Goal: Task Accomplishment & Management: Complete application form

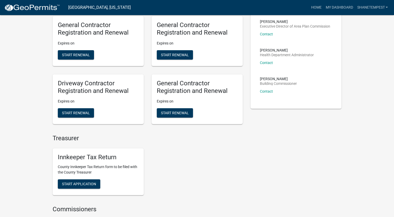
scroll to position [130, 0]
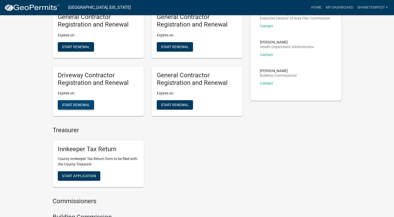
click at [86, 104] on span "Start Renewal" at bounding box center [76, 105] width 28 height 4
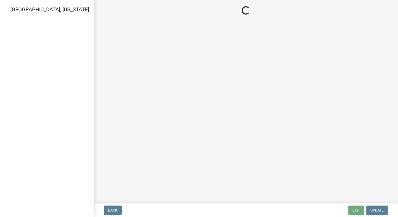
select select "IN"
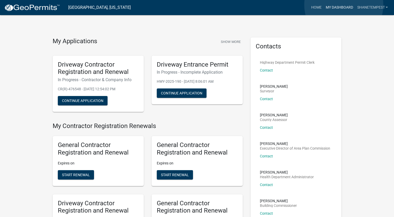
click at [344, 5] on link "My Dashboard" at bounding box center [338, 8] width 31 height 10
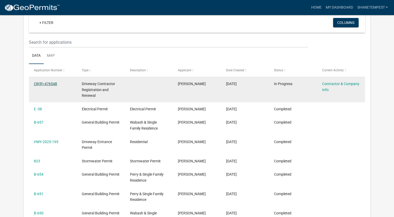
scroll to position [43, 0]
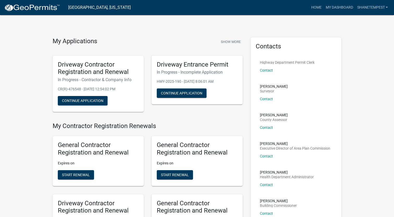
click at [85, 74] on h5 "Driveway Contractor Registration and Renewal" at bounding box center [98, 68] width 81 height 15
click at [337, 11] on link "My Dashboard" at bounding box center [338, 8] width 31 height 10
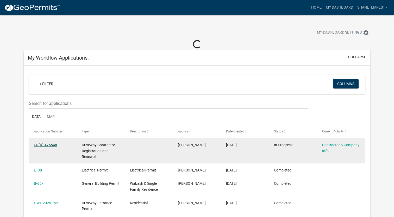
click at [49, 146] on link "CR(R)-476548" at bounding box center [45, 145] width 23 height 4
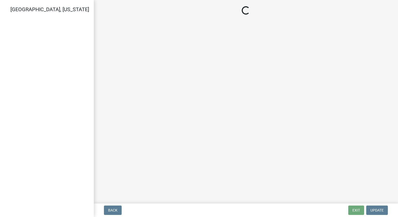
select select "IN"
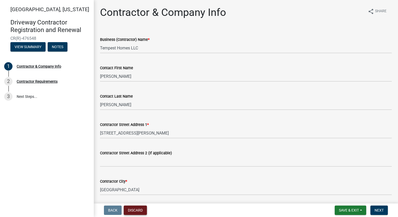
click at [137, 212] on button "Discard" at bounding box center [135, 210] width 23 height 9
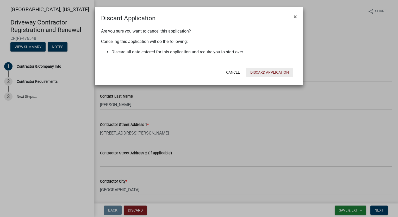
click at [279, 73] on button "Discard Application" at bounding box center [269, 72] width 47 height 9
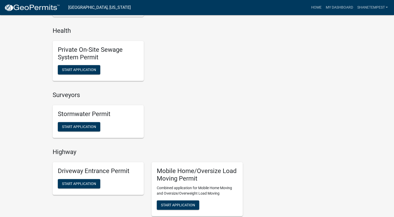
scroll to position [469, 0]
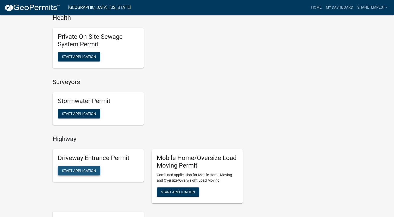
click at [84, 171] on span "Start Application" at bounding box center [79, 170] width 34 height 4
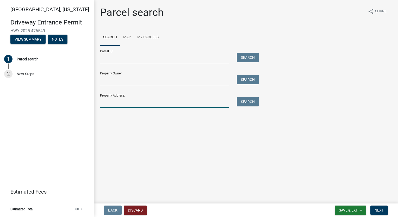
click at [122, 105] on input "Property Address:" at bounding box center [164, 102] width 129 height 11
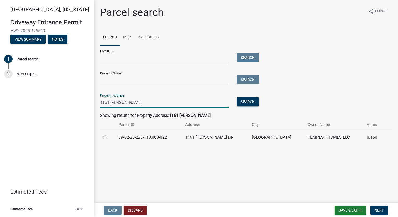
type input "1161 [PERSON_NAME]"
click at [109, 134] on label at bounding box center [109, 134] width 0 height 0
click at [109, 137] on input "radio" at bounding box center [110, 135] width 3 height 3
radio input "true"
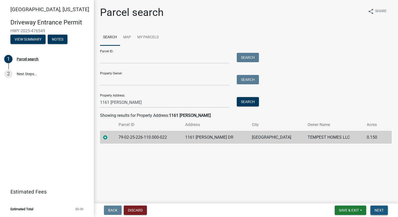
click at [376, 208] on span "Next" at bounding box center [378, 210] width 9 height 4
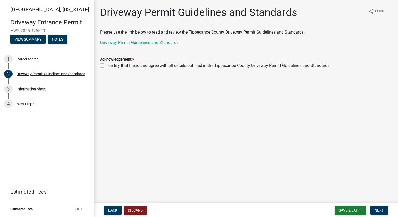
click at [106, 66] on label "I certify that I read and agree with all details outlined in the Tippecanoe Cou…" at bounding box center [217, 65] width 223 height 6
click at [106, 66] on input "I certify that I read and agree with all details outlined in the Tippecanoe Cou…" at bounding box center [107, 63] width 3 height 3
checkbox input "true"
click at [381, 207] on button "Next" at bounding box center [378, 210] width 17 height 9
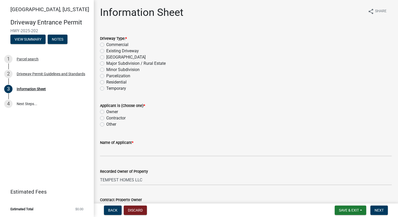
click at [106, 82] on label "Residential" at bounding box center [116, 82] width 20 height 6
click at [106, 82] on input "Residential" at bounding box center [107, 80] width 3 height 3
radio input "true"
click at [106, 112] on label "Owner" at bounding box center [112, 112] width 12 height 6
click at [106, 112] on input "Owner" at bounding box center [107, 110] width 3 height 3
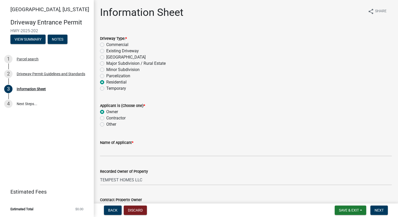
radio input "true"
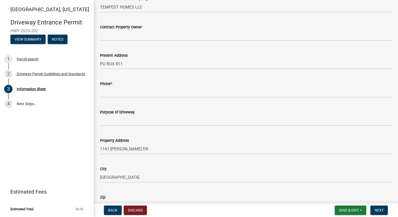
scroll to position [185, 0]
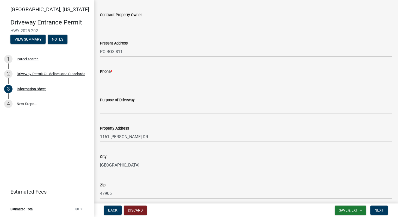
click at [124, 79] on input "Phone *" at bounding box center [246, 80] width 292 height 11
type input "7654186612"
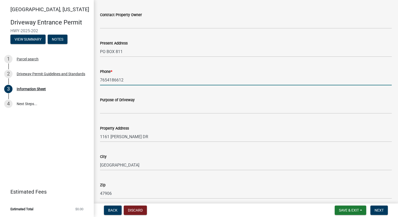
type input "Single Family Home"
type input "31-24-4"
type input "[GEOGRAPHIC_DATA][PERSON_NAME]"
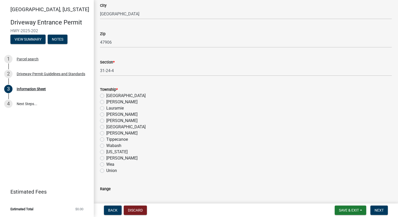
scroll to position [341, 0]
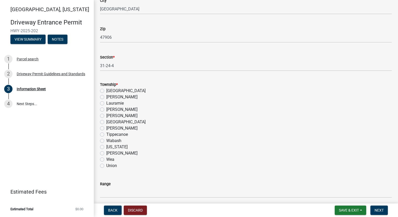
click at [106, 139] on label "Wabash" at bounding box center [113, 141] width 15 height 6
click at [106, 139] on input "Wabash" at bounding box center [107, 139] width 3 height 3
radio input "true"
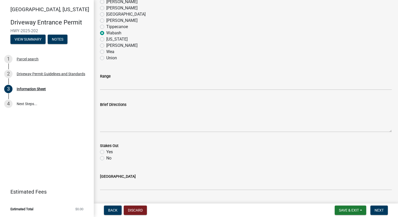
scroll to position [471, 0]
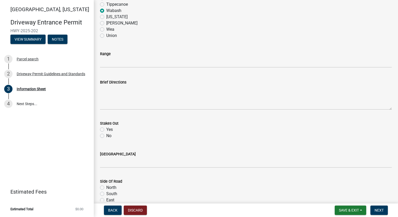
click at [106, 129] on label "Yes" at bounding box center [109, 130] width 7 height 6
click at [106, 129] on input "Yes" at bounding box center [107, 128] width 3 height 3
radio input "true"
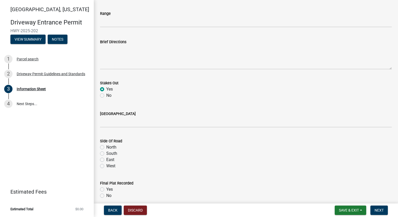
scroll to position [549, 0]
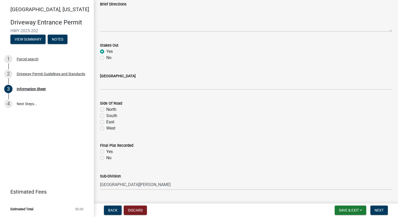
click at [106, 115] on label "South" at bounding box center [111, 116] width 11 height 6
click at [106, 115] on input "South" at bounding box center [107, 114] width 3 height 3
radio input "true"
click at [106, 154] on label "Yes" at bounding box center [109, 152] width 7 height 6
click at [106, 152] on input "Yes" at bounding box center [107, 150] width 3 height 3
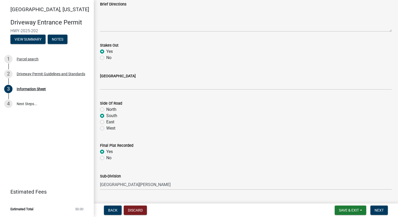
radio input "true"
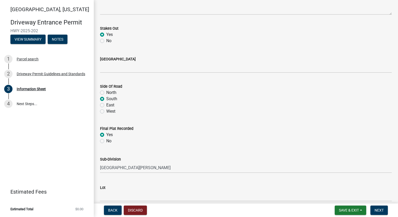
scroll to position [576, 0]
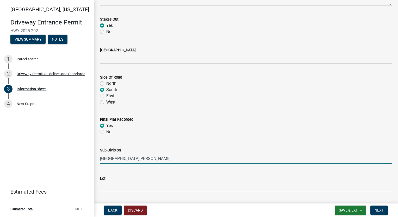
drag, startPoint x: 157, startPoint y: 158, endPoint x: 0, endPoint y: 146, distance: 157.2
click at [0, 146] on html "Internet Explorer does NOT work with GeoPermits. Get a new browser for more sec…" at bounding box center [199, 108] width 398 height 217
type input "[PERSON_NAME] at [GEOGRAPHIC_DATA]"
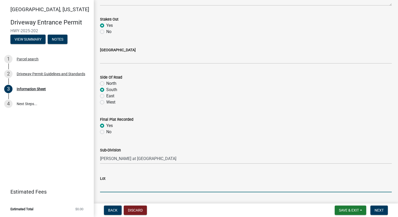
click at [139, 187] on input "Lot" at bounding box center [246, 187] width 292 height 11
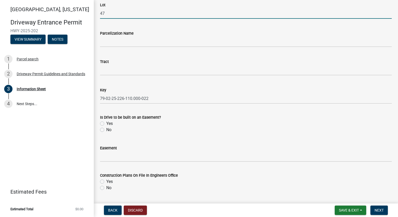
scroll to position [758, 0]
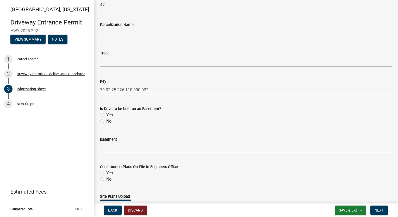
type input "47"
click at [106, 122] on label "No" at bounding box center [108, 121] width 5 height 6
click at [106, 122] on input "No" at bounding box center [107, 119] width 3 height 3
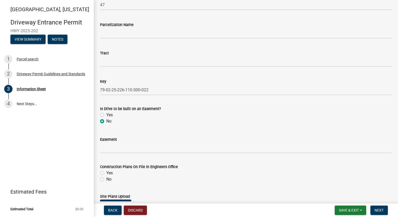
radio input "true"
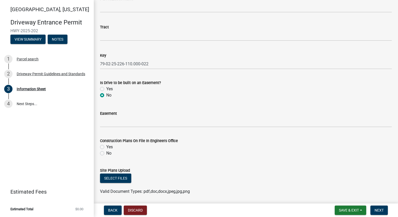
scroll to position [810, 0]
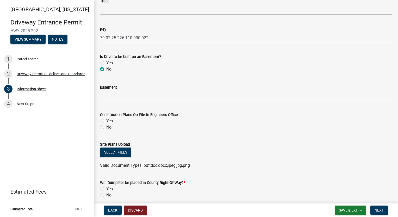
click at [106, 121] on label "Yes" at bounding box center [109, 121] width 7 height 6
click at [106, 121] on input "Yes" at bounding box center [107, 119] width 3 height 3
radio input "true"
click at [123, 156] on button "Select files" at bounding box center [115, 152] width 31 height 9
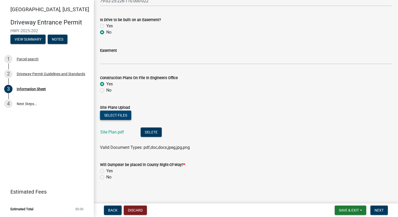
scroll to position [851, 0]
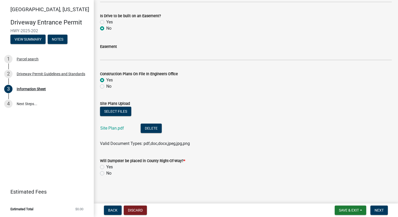
click at [106, 173] on label "No" at bounding box center [108, 173] width 5 height 6
click at [106, 173] on input "No" at bounding box center [107, 171] width 3 height 3
radio input "true"
click at [376, 208] on span "Next" at bounding box center [378, 210] width 9 height 4
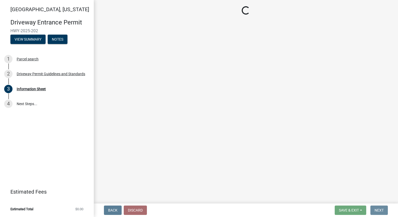
scroll to position [0, 0]
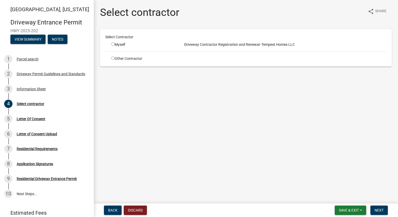
click at [113, 59] on input "radio" at bounding box center [112, 57] width 3 height 3
radio input "true"
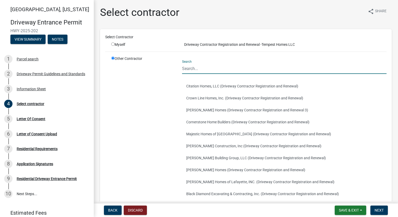
click at [208, 70] on input "Search" at bounding box center [284, 68] width 204 height 11
type input "TEMPEST"
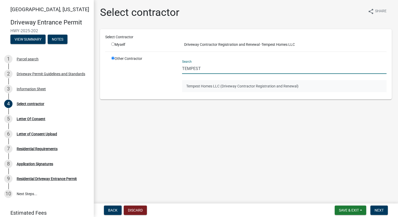
click at [209, 84] on button "Tempest Homes LLC (Driveway Contractor Registration and Renewal)" at bounding box center [284, 86] width 204 height 12
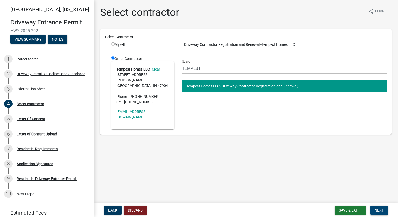
click at [378, 211] on span "Next" at bounding box center [378, 210] width 9 height 4
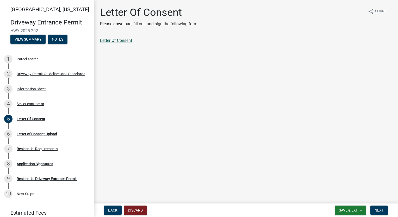
click at [122, 40] on link "Letter Of Consent" at bounding box center [116, 40] width 32 height 5
click at [383, 206] on button "Next" at bounding box center [378, 210] width 17 height 9
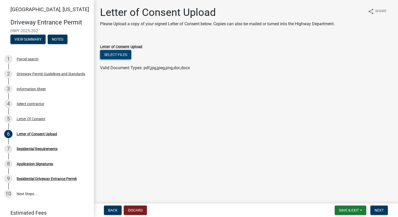
click at [118, 58] on button "Select files" at bounding box center [115, 54] width 31 height 9
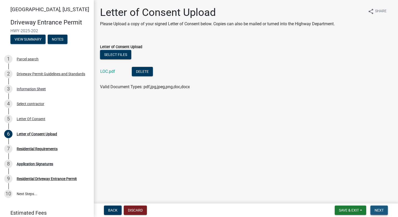
click at [383, 208] on button "Next" at bounding box center [378, 210] width 17 height 9
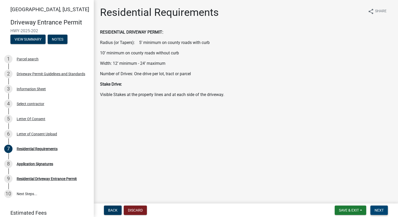
click at [376, 206] on button "Next" at bounding box center [378, 210] width 17 height 9
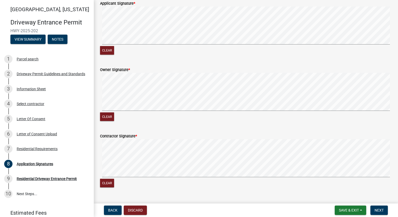
scroll to position [312, 0]
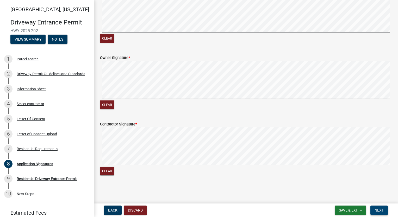
click at [381, 211] on span "Next" at bounding box center [378, 210] width 9 height 4
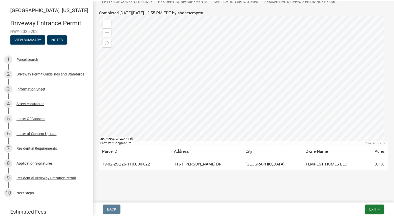
scroll to position [64, 0]
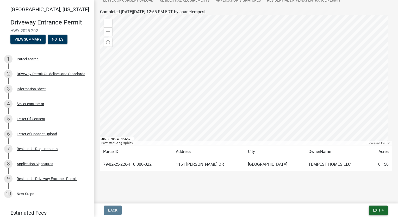
click at [377, 210] on span "Exit" at bounding box center [377, 210] width 8 height 4
click at [370, 197] on button "Save & Exit" at bounding box center [367, 197] width 42 height 12
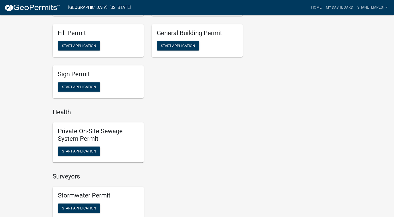
scroll to position [416, 0]
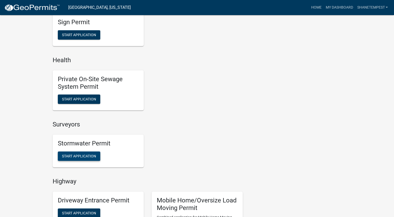
click at [86, 156] on span "Start Application" at bounding box center [79, 156] width 34 height 4
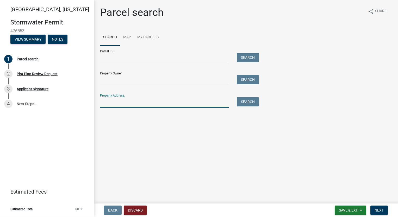
click at [135, 106] on input "Property Address:" at bounding box center [164, 102] width 129 height 11
type input "1161 [PERSON_NAME]"
click at [245, 106] on button "Search" at bounding box center [248, 101] width 22 height 9
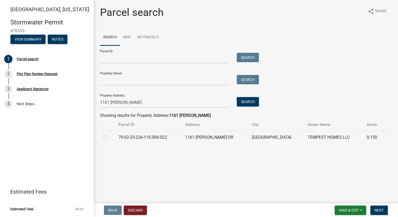
click at [109, 134] on label at bounding box center [109, 134] width 0 height 0
click at [109, 137] on input "radio" at bounding box center [110, 135] width 3 height 3
radio input "true"
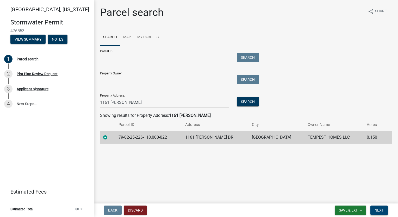
click at [375, 211] on span "Next" at bounding box center [378, 210] width 9 height 4
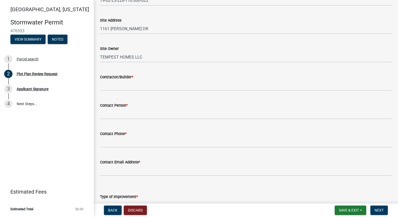
scroll to position [78, 0]
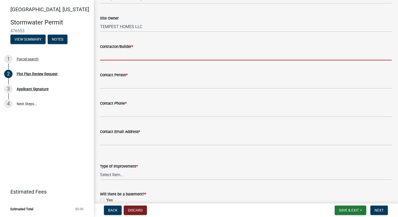
click at [128, 53] on input "Contractor/Builder *" at bounding box center [246, 55] width 292 height 11
type input "Tempest Homes"
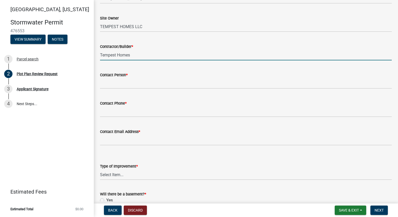
type input "[PERSON_NAME]"
type input "7654186612"
type input "[EMAIL_ADDRESS][DOMAIN_NAME]"
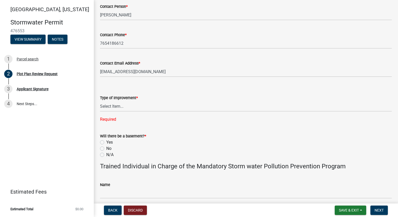
scroll to position [182, 0]
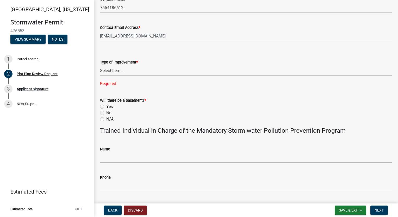
click at [126, 71] on select "Select Item... Agricultural Building Attached Garage Commercial Deck Detached G…" at bounding box center [246, 70] width 292 height 11
click at [100, 65] on select "Select Item... Agricultural Building Attached Garage Commercial Deck Detached G…" at bounding box center [246, 70] width 292 height 11
select select "b583a170-26d7-469b-a390-0aed4d149ee1"
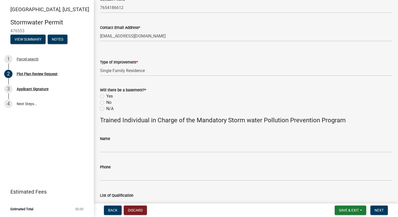
click at [106, 103] on label "No" at bounding box center [108, 102] width 5 height 6
click at [106, 103] on input "No" at bounding box center [107, 100] width 3 height 3
radio input "true"
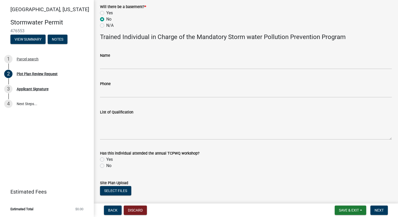
scroll to position [296, 0]
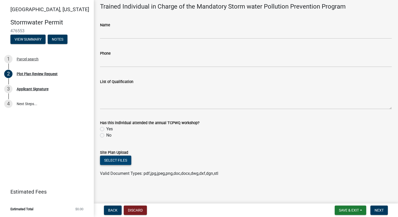
click at [121, 160] on button "Select files" at bounding box center [115, 160] width 31 height 9
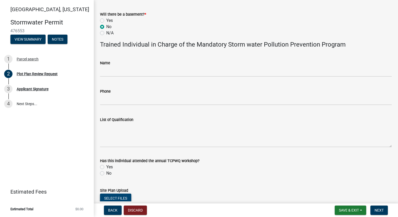
scroll to position [315, 0]
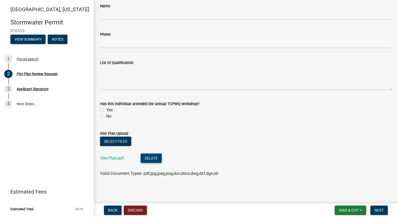
click at [150, 160] on button "Delete" at bounding box center [151, 158] width 21 height 9
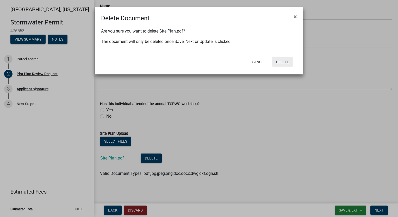
click at [287, 63] on button "Delete" at bounding box center [282, 61] width 21 height 9
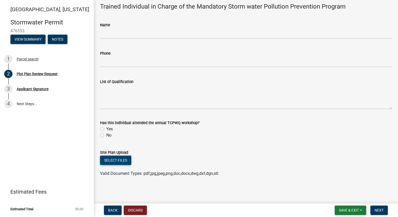
click at [120, 159] on button "Select files" at bounding box center [115, 160] width 31 height 9
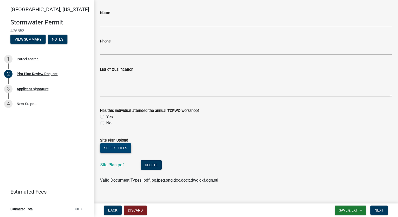
scroll to position [315, 0]
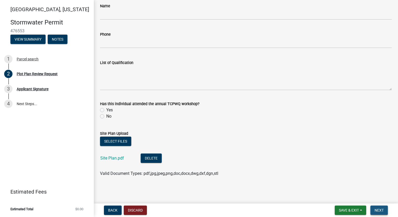
click at [380, 209] on span "Next" at bounding box center [378, 210] width 9 height 4
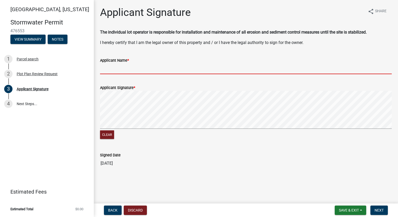
click at [123, 69] on input "Applicant Name *" at bounding box center [246, 69] width 292 height 11
type input "[PERSON_NAME]"
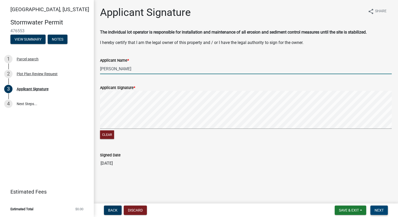
click at [378, 208] on span "Next" at bounding box center [378, 210] width 9 height 4
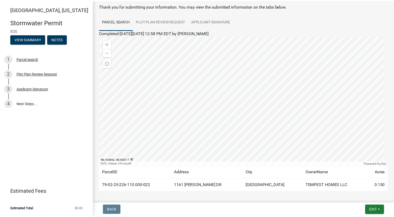
scroll to position [47, 0]
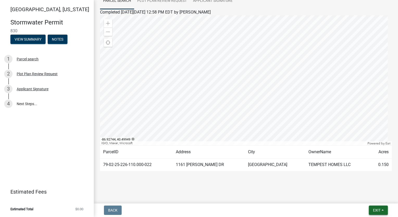
click at [373, 211] on span "Exit" at bounding box center [377, 210] width 8 height 4
click at [370, 203] on button "Save & Exit" at bounding box center [367, 197] width 42 height 12
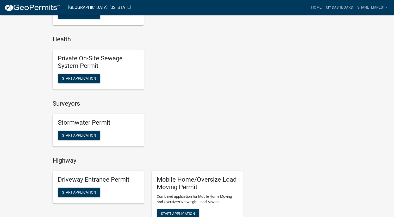
scroll to position [495, 0]
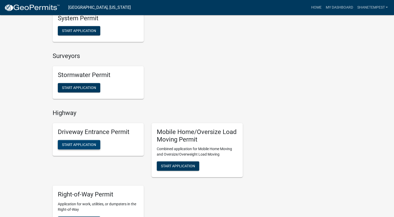
click at [77, 145] on span "Start Application" at bounding box center [79, 144] width 34 height 4
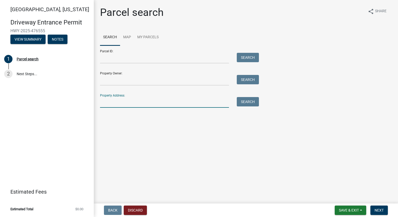
click at [136, 103] on input "Property Address:" at bounding box center [164, 102] width 129 height 11
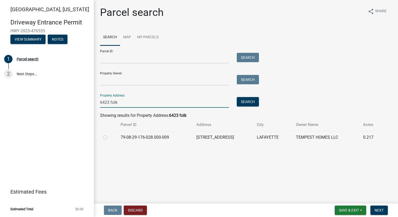
type input "6423 folk"
click at [109, 134] on label at bounding box center [109, 134] width 0 height 0
click at [109, 137] on input "radio" at bounding box center [110, 135] width 3 height 3
radio input "true"
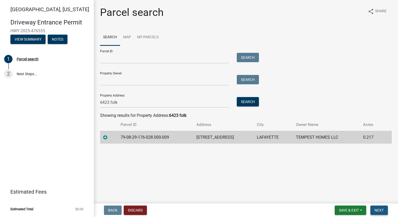
click at [379, 211] on span "Next" at bounding box center [378, 210] width 9 height 4
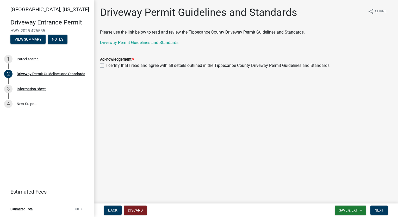
click at [106, 66] on label "I certify that I read and agree with all details outlined in the Tippecanoe Cou…" at bounding box center [217, 65] width 223 height 6
click at [106, 66] on input "I certify that I read and agree with all details outlined in the Tippecanoe Cou…" at bounding box center [107, 63] width 3 height 3
checkbox input "true"
click at [380, 211] on span "Next" at bounding box center [378, 210] width 9 height 4
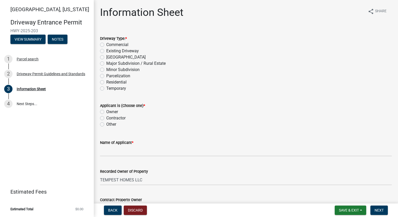
click at [106, 81] on label "Residential" at bounding box center [116, 82] width 20 height 6
click at [106, 81] on input "Residential" at bounding box center [107, 80] width 3 height 3
radio input "true"
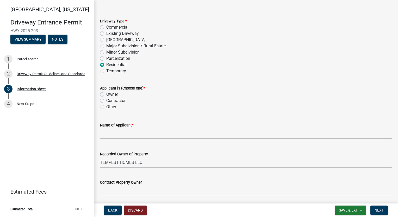
scroll to position [26, 0]
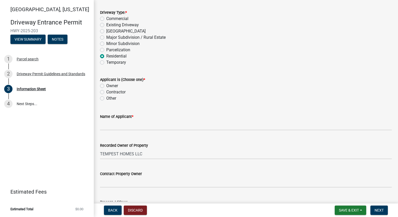
click at [106, 86] on label "Owner" at bounding box center [112, 86] width 12 height 6
click at [106, 86] on input "Owner" at bounding box center [107, 84] width 3 height 3
radio input "true"
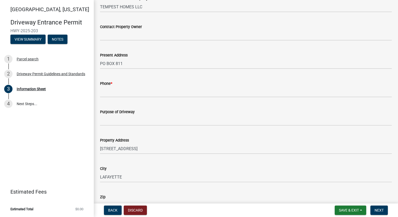
scroll to position [182, 0]
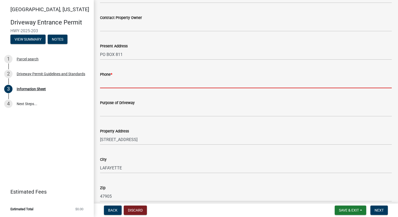
click at [131, 84] on input "Phone *" at bounding box center [246, 83] width 292 height 11
type input "7654186612"
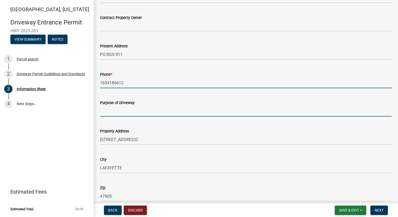
type input "Single Family Home"
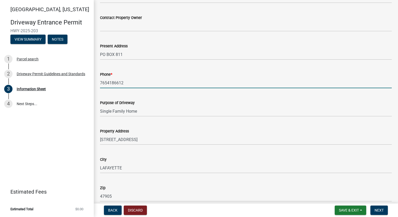
type input "[PERSON_NAME] at [GEOGRAPHIC_DATA]"
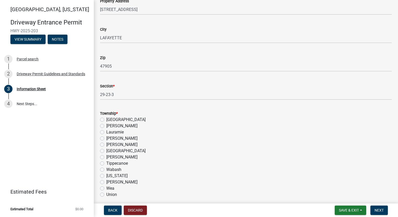
scroll to position [364, 0]
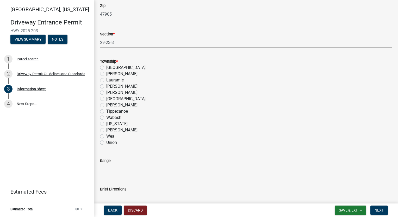
click at [106, 87] on label "[PERSON_NAME]" at bounding box center [121, 86] width 31 height 6
click at [106, 87] on input "[PERSON_NAME]" at bounding box center [107, 84] width 3 height 3
radio input "true"
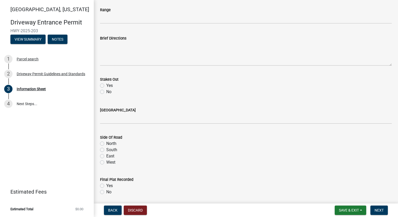
scroll to position [573, 0]
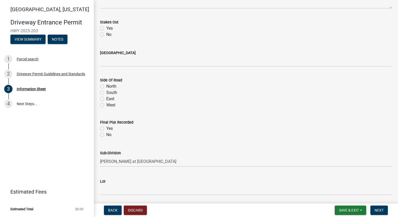
click at [106, 28] on label "Yes" at bounding box center [109, 28] width 7 height 6
click at [106, 28] on input "Yes" at bounding box center [107, 26] width 3 height 3
radio input "true"
click at [106, 92] on label "South" at bounding box center [111, 93] width 11 height 6
click at [106, 92] on input "South" at bounding box center [107, 91] width 3 height 3
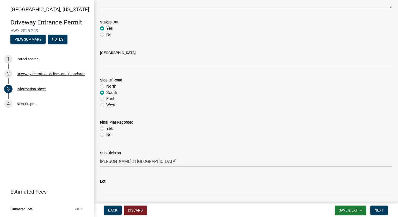
radio input "true"
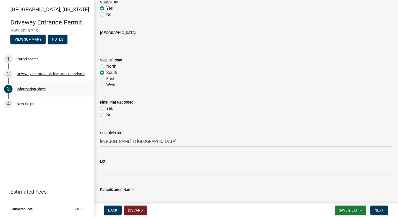
scroll to position [625, 0]
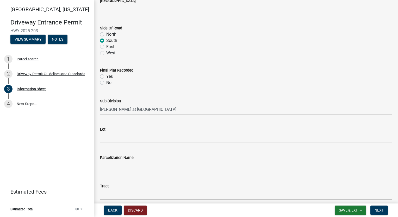
click at [106, 76] on label "Yes" at bounding box center [109, 76] width 7 height 6
click at [106, 76] on input "Yes" at bounding box center [107, 74] width 3 height 3
radio input "true"
click at [186, 112] on input "[PERSON_NAME] at [GEOGRAPHIC_DATA]" at bounding box center [246, 109] width 292 height 11
drag, startPoint x: 186, startPoint y: 110, endPoint x: 50, endPoint y: 108, distance: 136.1
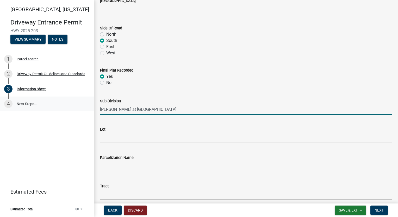
click at [50, 108] on div "[GEOGRAPHIC_DATA][US_STATE] Entrance Permit HWY-2025-203 View Summary Notes 1 P…" at bounding box center [199, 108] width 398 height 217
type input "[GEOGRAPHIC_DATA]"
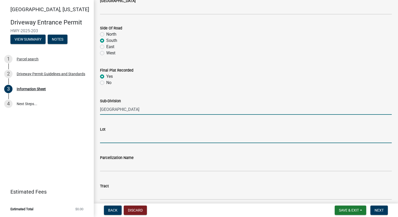
click at [136, 133] on input "Lot" at bounding box center [246, 137] width 292 height 11
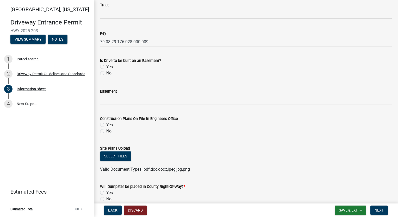
scroll to position [807, 0]
type input "95"
click at [106, 72] on label "No" at bounding box center [108, 72] width 5 height 6
click at [106, 72] on input "No" at bounding box center [107, 70] width 3 height 3
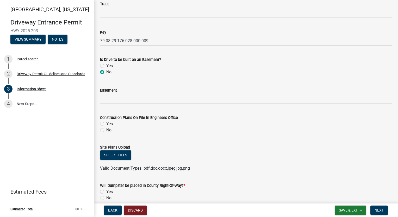
radio input "true"
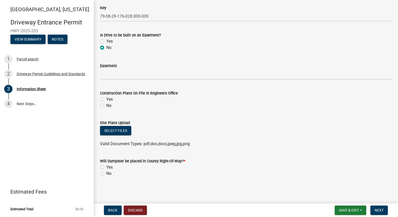
click at [106, 99] on label "Yes" at bounding box center [109, 99] width 7 height 6
click at [106, 99] on input "Yes" at bounding box center [107, 97] width 3 height 3
radio input "true"
click at [122, 133] on button "Select files" at bounding box center [115, 130] width 31 height 9
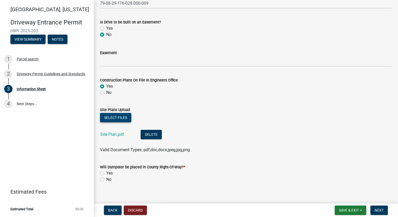
scroll to position [851, 0]
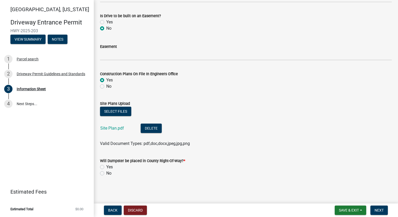
click at [106, 175] on label "No" at bounding box center [108, 173] width 5 height 6
click at [106, 174] on input "No" at bounding box center [107, 171] width 3 height 3
radio input "true"
click at [383, 208] on span "Next" at bounding box center [378, 210] width 9 height 4
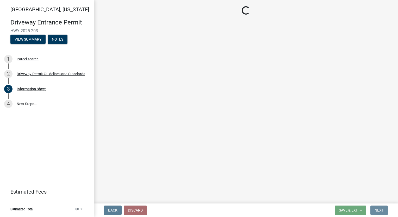
scroll to position [0, 0]
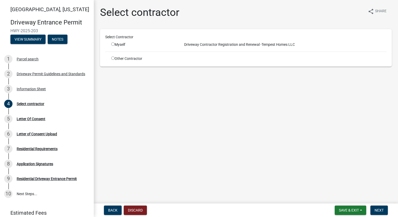
click at [112, 58] on input "radio" at bounding box center [112, 57] width 3 height 3
radio input "true"
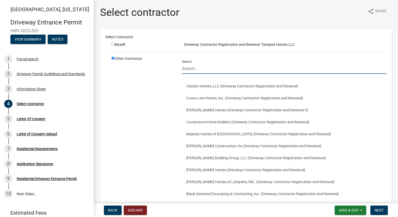
click at [209, 67] on input "Search" at bounding box center [284, 68] width 204 height 11
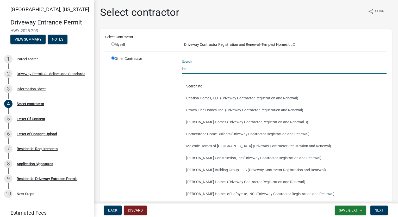
type input "TEMPEST"
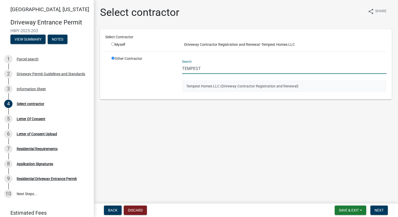
click at [211, 88] on button "Tempest Homes LLC (Driveway Contractor Registration and Renewal)" at bounding box center [284, 86] width 204 height 12
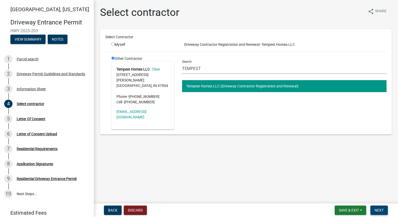
click at [377, 212] on span "Next" at bounding box center [378, 210] width 9 height 4
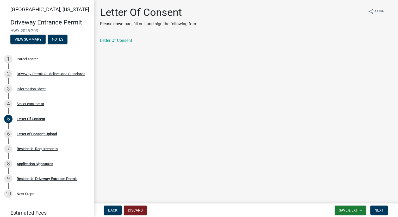
click at [119, 36] on div "Letter Of Consent Please download, fill out, and sign the following form. share…" at bounding box center [245, 29] width 299 height 46
click at [120, 40] on link "Letter Of Consent" at bounding box center [116, 40] width 32 height 5
click at [374, 207] on button "Next" at bounding box center [378, 210] width 17 height 9
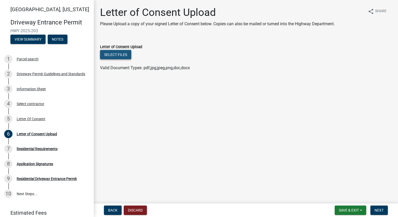
click at [111, 56] on button "Select files" at bounding box center [115, 54] width 31 height 9
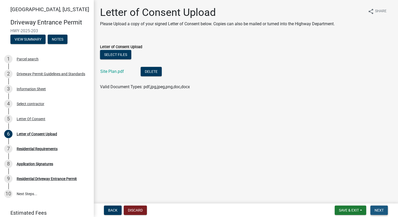
click at [377, 208] on span "Next" at bounding box center [378, 210] width 9 height 4
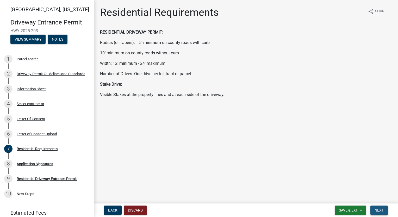
click at [380, 210] on span "Next" at bounding box center [378, 210] width 9 height 4
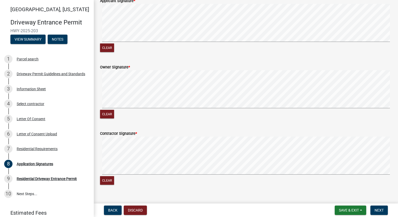
scroll to position [312, 0]
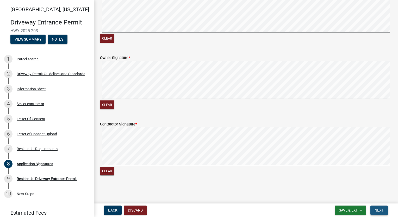
click at [379, 209] on span "Next" at bounding box center [378, 210] width 9 height 4
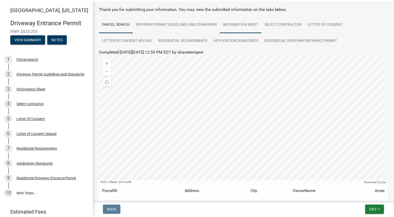
scroll to position [52, 0]
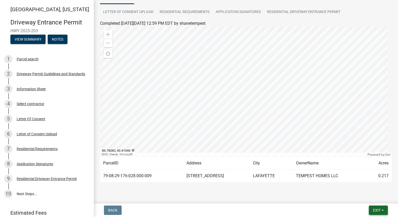
click at [377, 211] on span "Exit" at bounding box center [377, 210] width 8 height 4
click at [375, 198] on button "Save & Exit" at bounding box center [367, 197] width 42 height 12
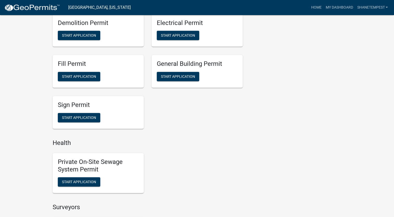
scroll to position [416, 0]
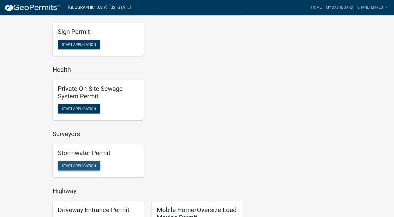
click at [94, 165] on span "Start Application" at bounding box center [79, 166] width 34 height 4
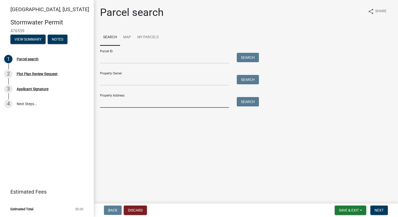
click at [157, 103] on input "Property Address:" at bounding box center [164, 102] width 129 height 11
type input "6423 folk"
click at [248, 103] on button "Search" at bounding box center [248, 101] width 22 height 9
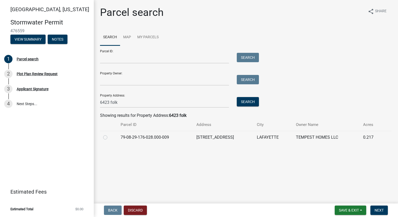
click at [109, 134] on label at bounding box center [109, 134] width 0 height 0
click at [109, 138] on input "radio" at bounding box center [110, 135] width 3 height 3
radio input "true"
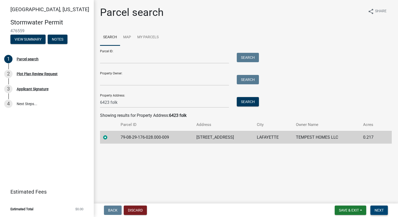
click at [381, 211] on span "Next" at bounding box center [378, 210] width 9 height 4
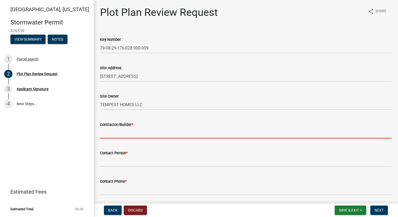
click at [142, 136] on input "Contractor/Builder *" at bounding box center [246, 133] width 292 height 11
type input "Tempest Homes"
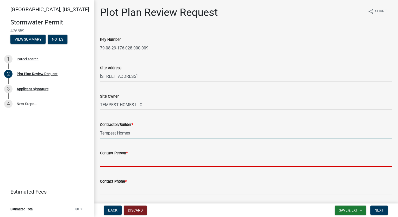
type input "[PERSON_NAME]"
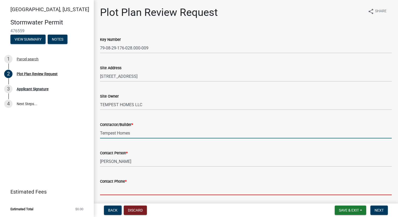
type input "7654186612"
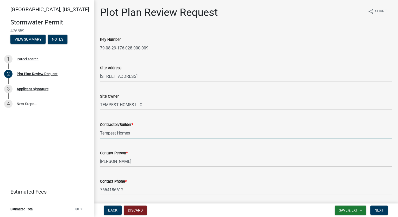
type input "[EMAIL_ADDRESS][DOMAIN_NAME]"
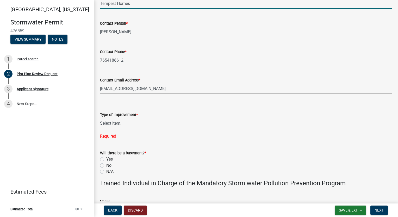
scroll to position [130, 0]
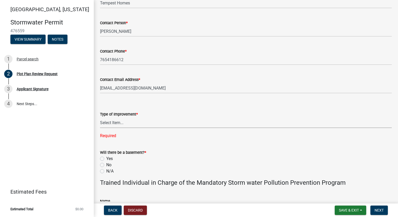
click at [143, 124] on select "Select Item... Agricultural Building Attached Garage Commercial Deck Detached G…" at bounding box center [246, 122] width 292 height 11
click at [100, 117] on select "Select Item... Agricultural Building Attached Garage Commercial Deck Detached G…" at bounding box center [246, 122] width 292 height 11
select select "b583a170-26d7-469b-a390-0aed4d149ee1"
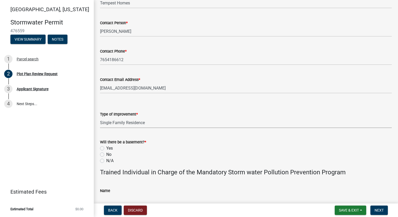
scroll to position [208, 0]
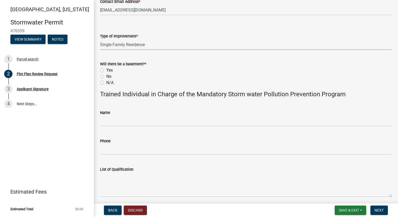
click at [106, 76] on label "No" at bounding box center [108, 76] width 5 height 6
click at [106, 76] on input "No" at bounding box center [107, 74] width 3 height 3
radio input "true"
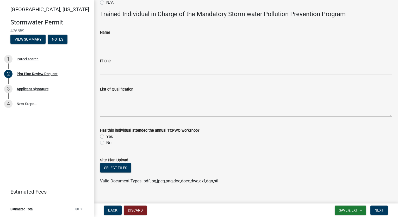
scroll to position [296, 0]
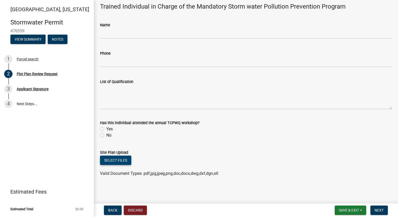
click at [124, 158] on button "Select files" at bounding box center [115, 160] width 31 height 9
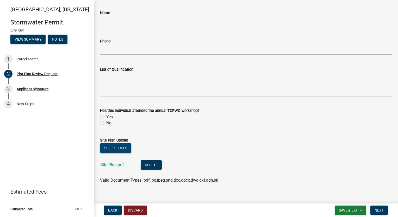
scroll to position [315, 0]
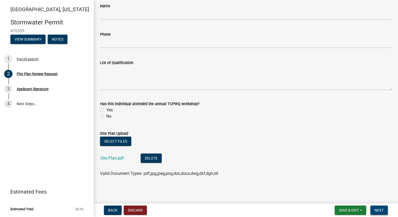
click at [380, 207] on button "Next" at bounding box center [378, 210] width 17 height 9
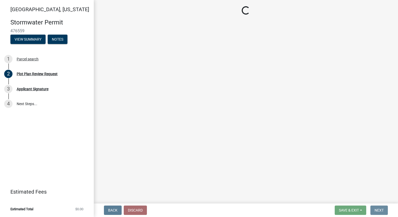
scroll to position [0, 0]
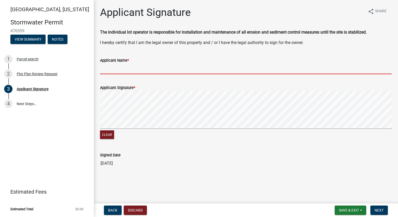
click at [108, 66] on input "Applicant Name *" at bounding box center [246, 69] width 292 height 11
type input "[PERSON_NAME]"
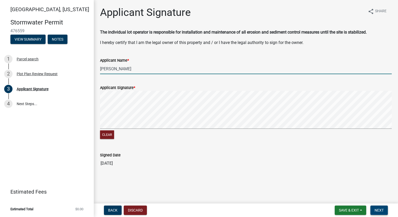
click at [374, 213] on button "Next" at bounding box center [378, 210] width 17 height 9
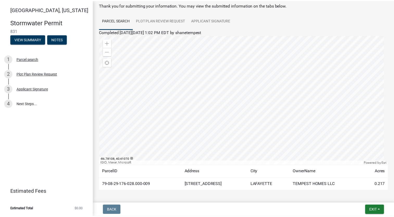
scroll to position [47, 0]
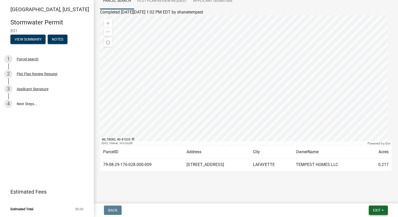
click at [375, 210] on span "Exit" at bounding box center [377, 210] width 8 height 4
click at [369, 198] on button "Save & Exit" at bounding box center [367, 197] width 42 height 12
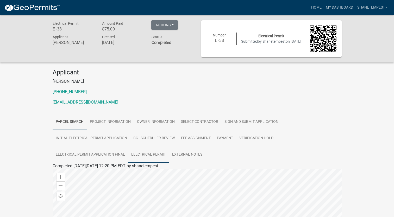
click at [143, 157] on link "Electrical Permit" at bounding box center [148, 155] width 41 height 17
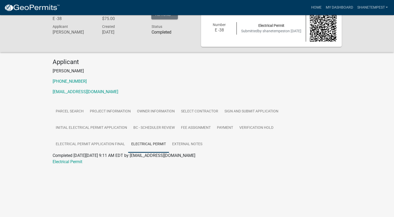
scroll to position [15, 0]
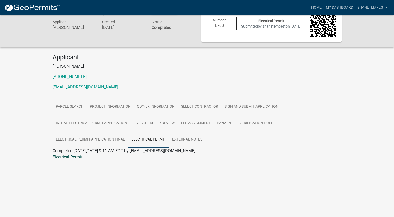
click at [67, 159] on link "Electrical Permit" at bounding box center [68, 157] width 30 height 5
